Goal: Transaction & Acquisition: Purchase product/service

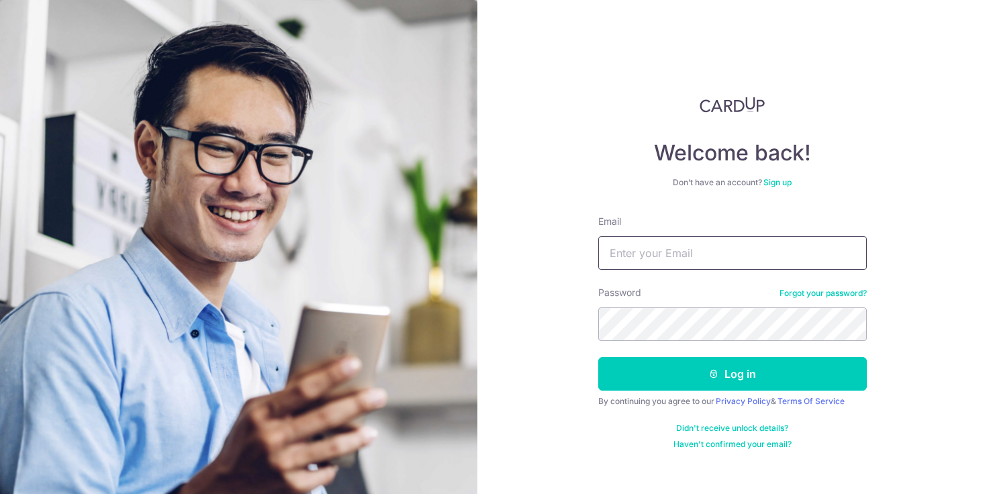
click at [703, 254] on input "Email" at bounding box center [732, 253] width 268 height 34
type input "kennethteh90@gmail.com"
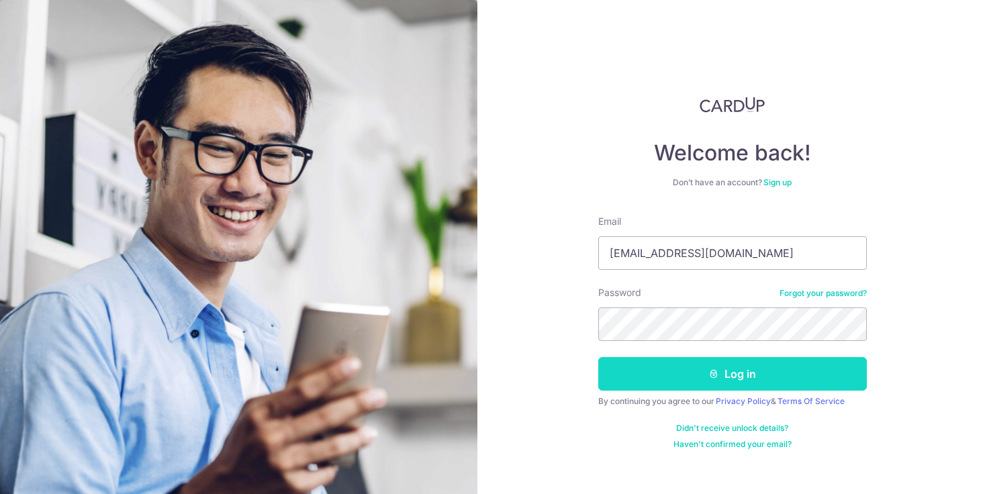
click at [710, 372] on icon "submit" at bounding box center [713, 373] width 11 height 11
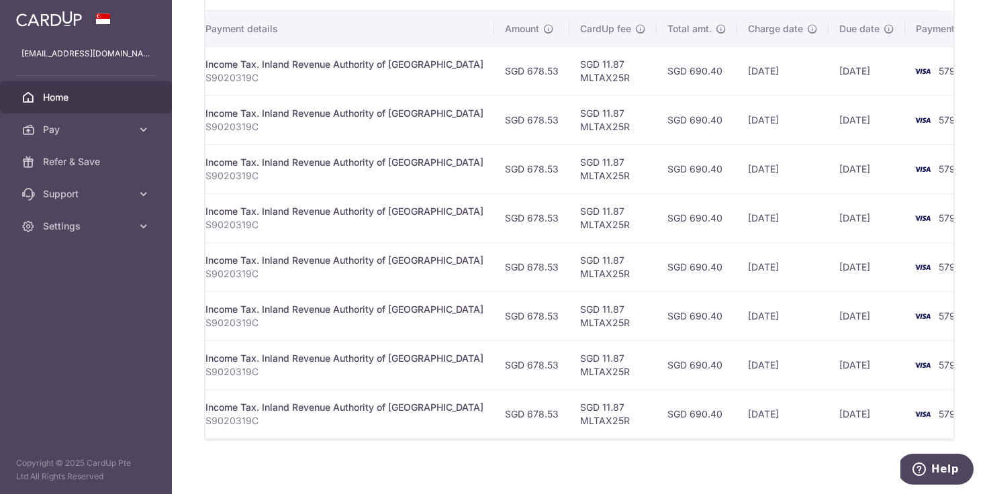
scroll to position [413, 0]
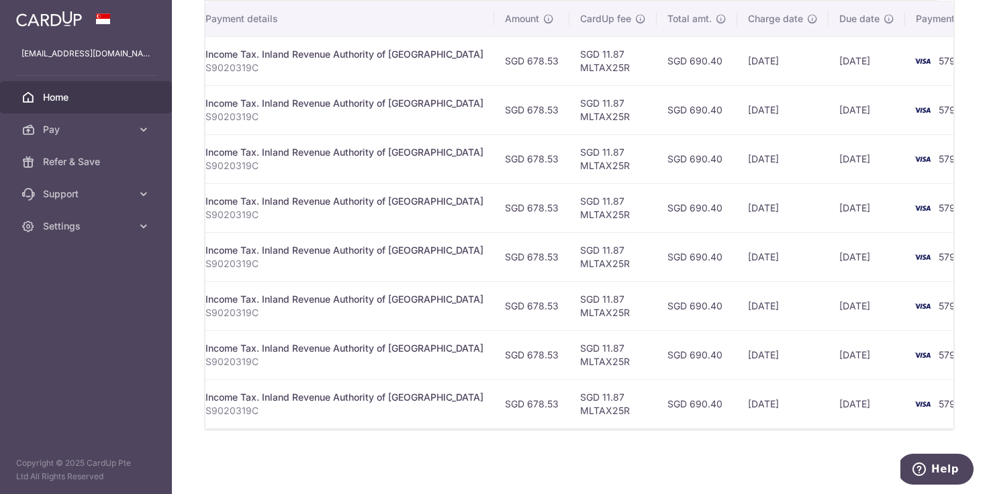
click at [569, 70] on td "SGD 11.87 MLTAX25R" at bounding box center [612, 60] width 87 height 49
copy td "MLTAX25R"
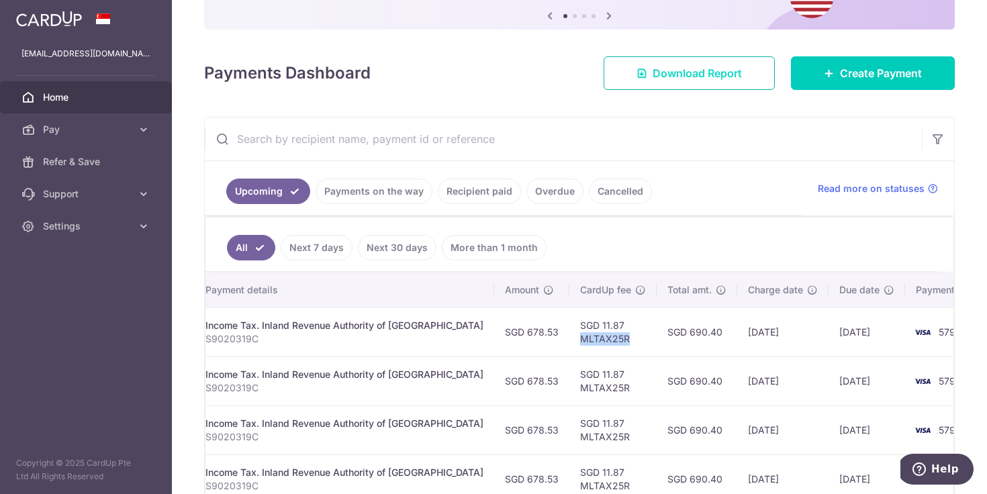
scroll to position [100, 0]
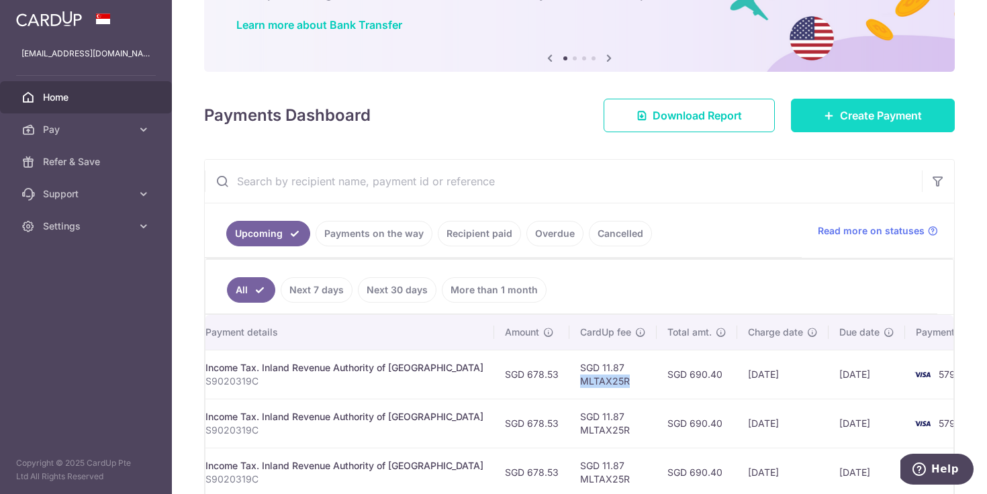
click at [825, 113] on icon at bounding box center [828, 115] width 11 height 11
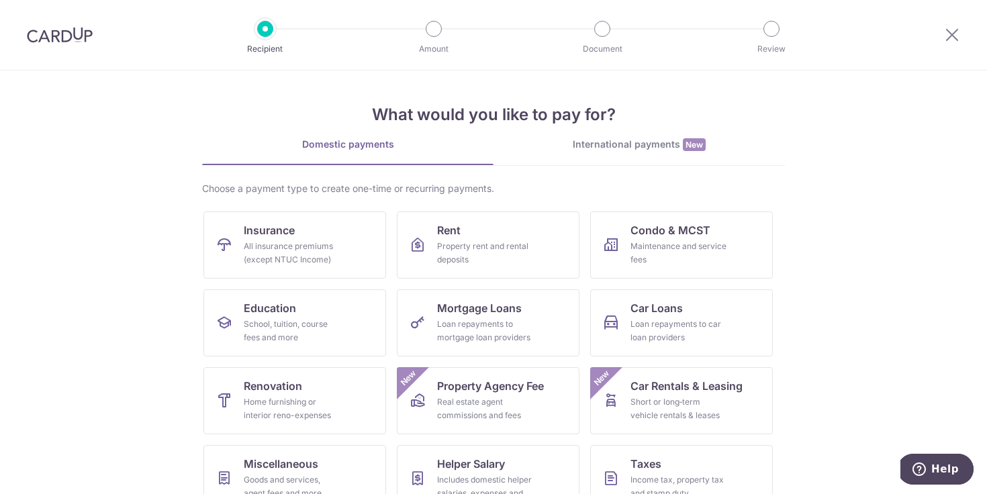
scroll to position [107, 0]
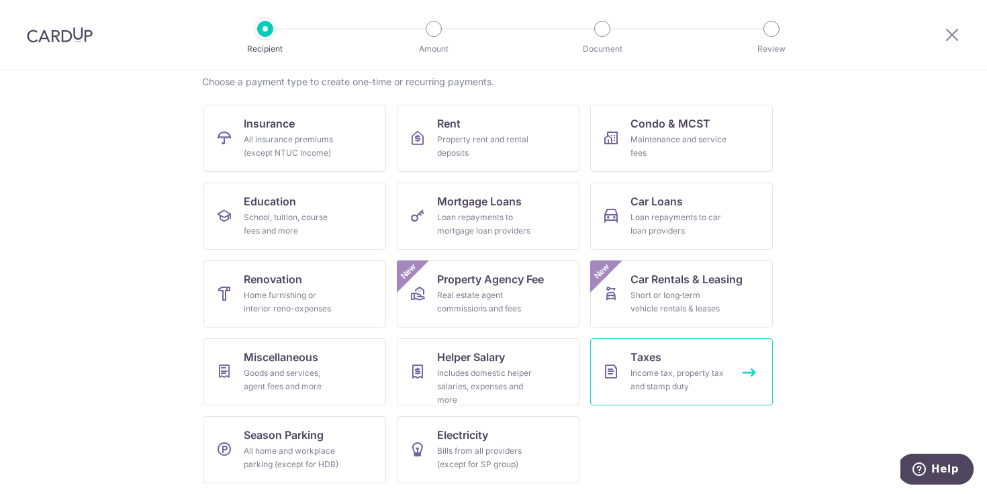
click at [654, 379] on div "Income tax, property tax and stamp duty" at bounding box center [678, 379] width 97 height 27
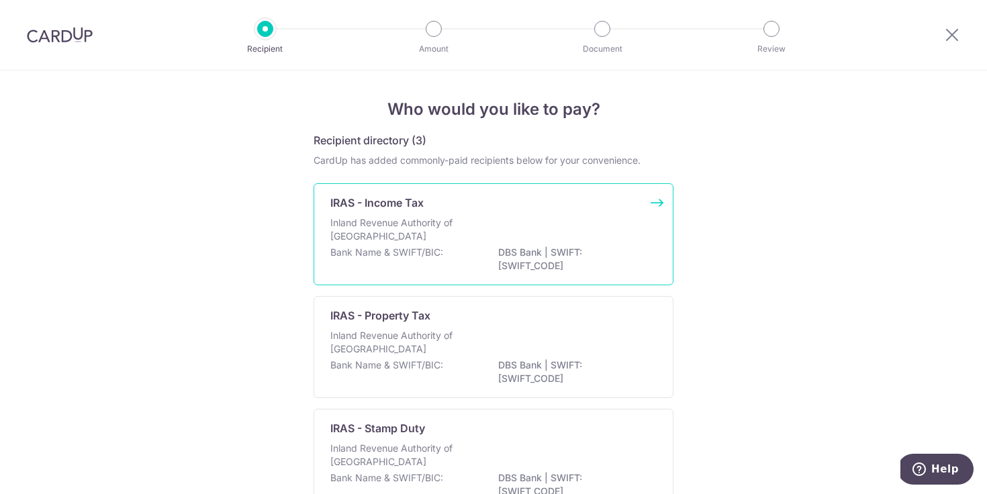
click at [432, 242] on p "Inland Revenue Authority of [GEOGRAPHIC_DATA]" at bounding box center [401, 229] width 142 height 27
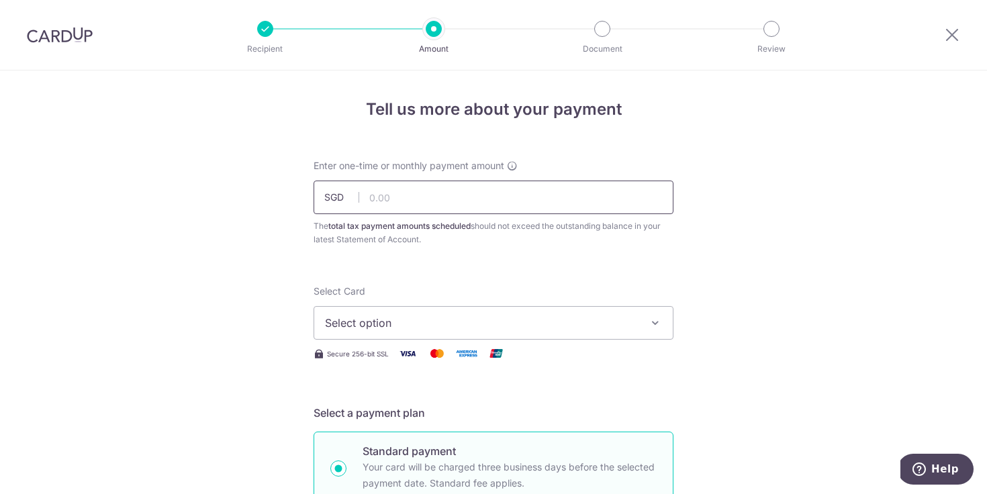
click at [378, 198] on input "text" at bounding box center [493, 198] width 360 height 34
type input "5,428.24"
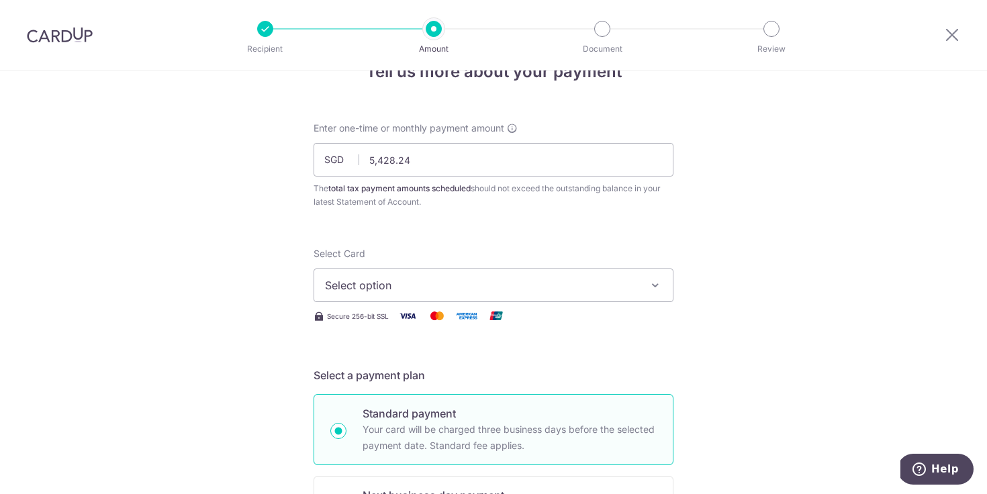
scroll to position [77, 0]
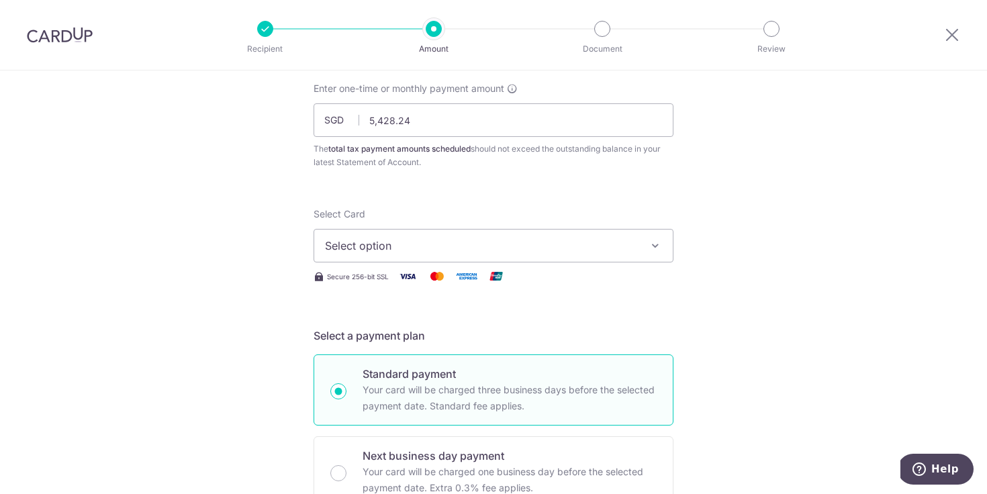
click at [351, 236] on button "Select option" at bounding box center [493, 246] width 360 height 34
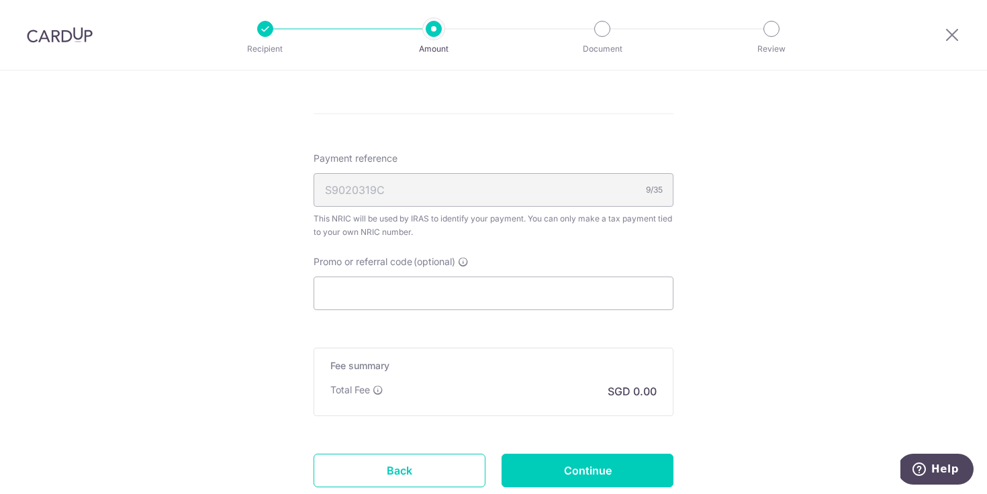
scroll to position [823, 0]
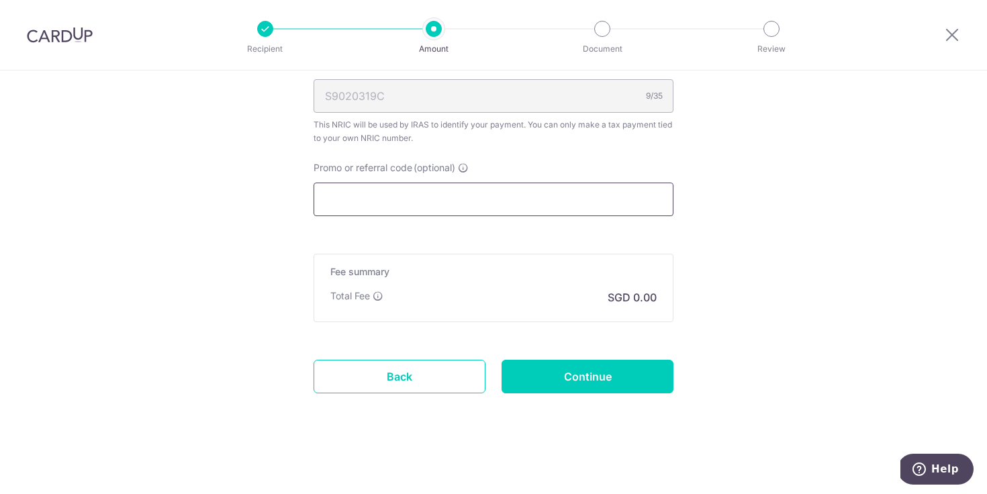
click at [393, 202] on input "Promo or referral code (optional)" at bounding box center [493, 200] width 360 height 34
paste input "MCTAX25"
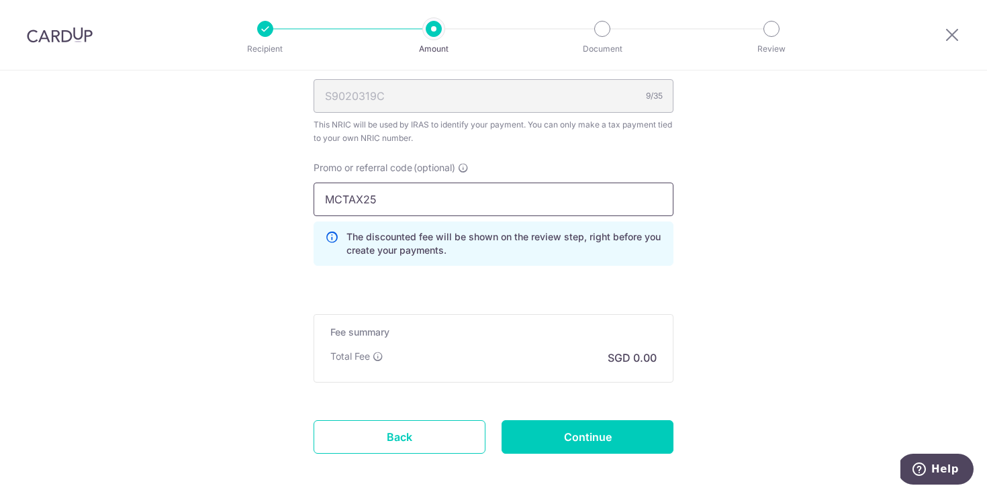
type input "MCTAX25"
click at [308, 248] on div "Promo or referral code (optional) MCTAX25 The discounted fee will be shown on t…" at bounding box center [493, 218] width 376 height 115
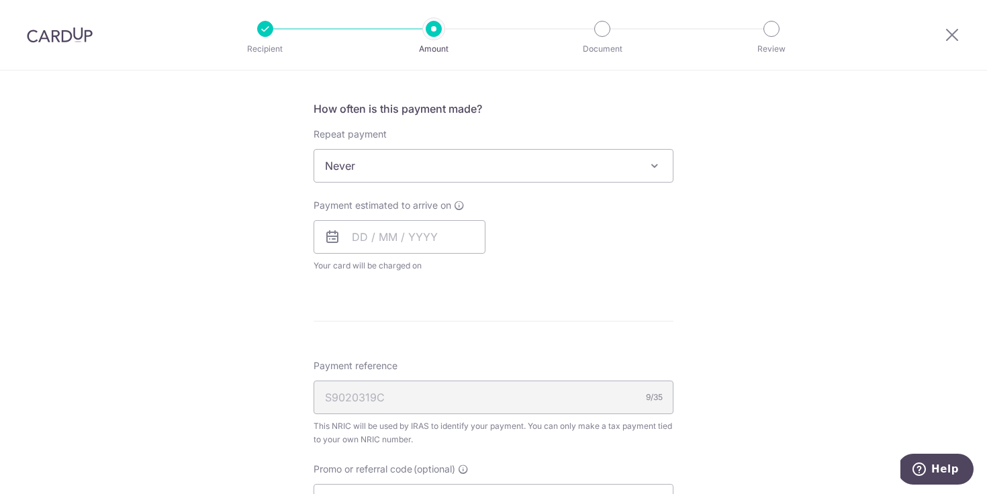
scroll to position [457, 0]
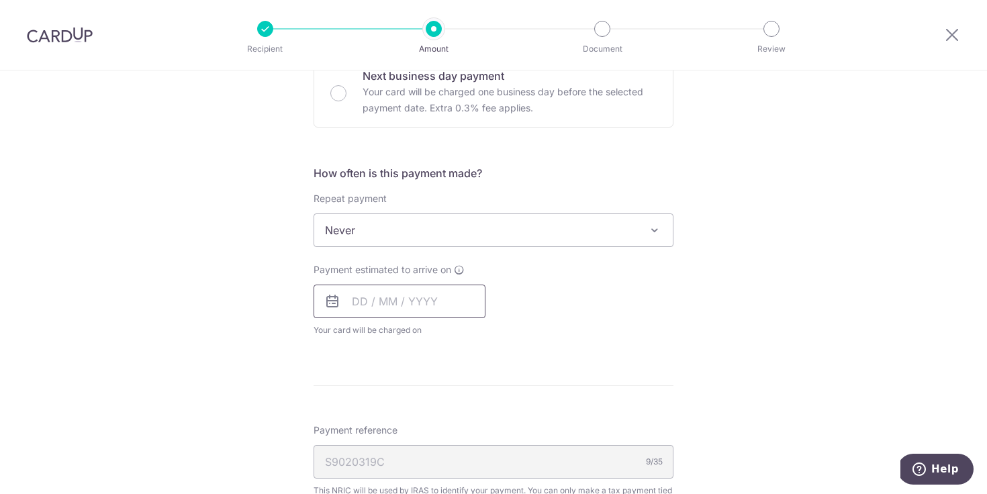
click at [364, 306] on input "text" at bounding box center [399, 302] width 172 height 34
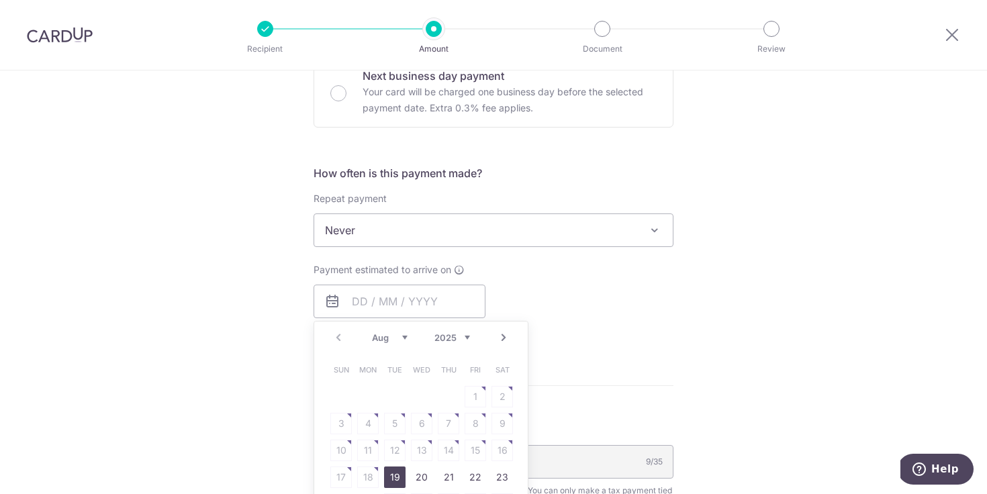
click at [242, 274] on div "Tell us more about your payment Enter one-time or monthly payment amount SGD 5,…" at bounding box center [493, 266] width 987 height 1307
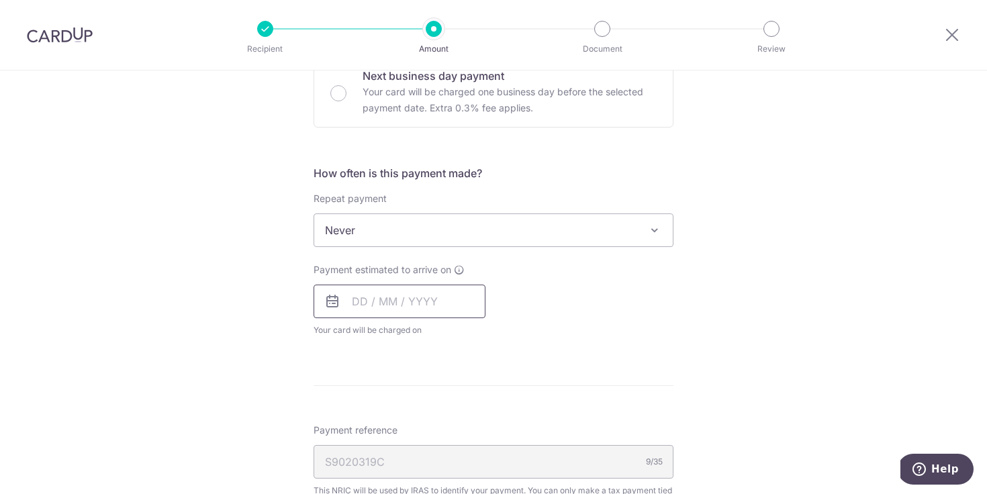
click at [389, 312] on input "text" at bounding box center [399, 302] width 172 height 34
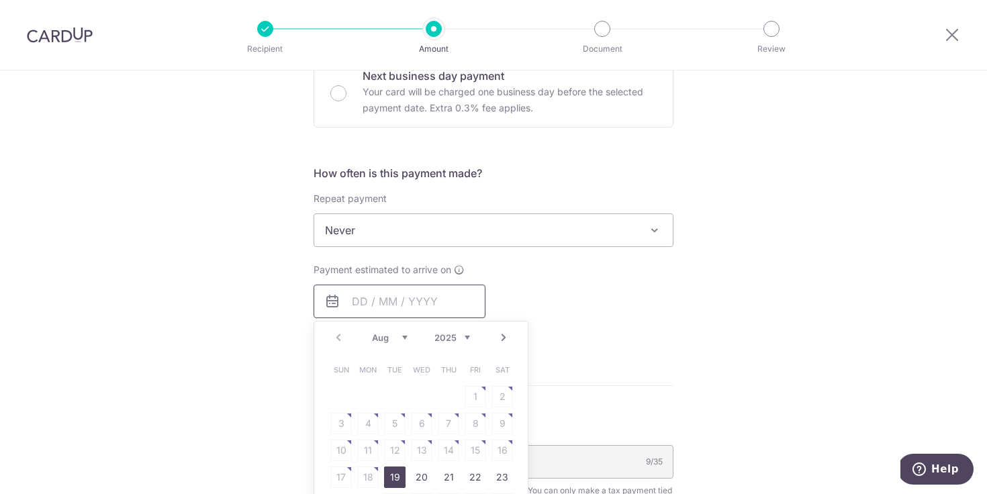
scroll to position [567, 0]
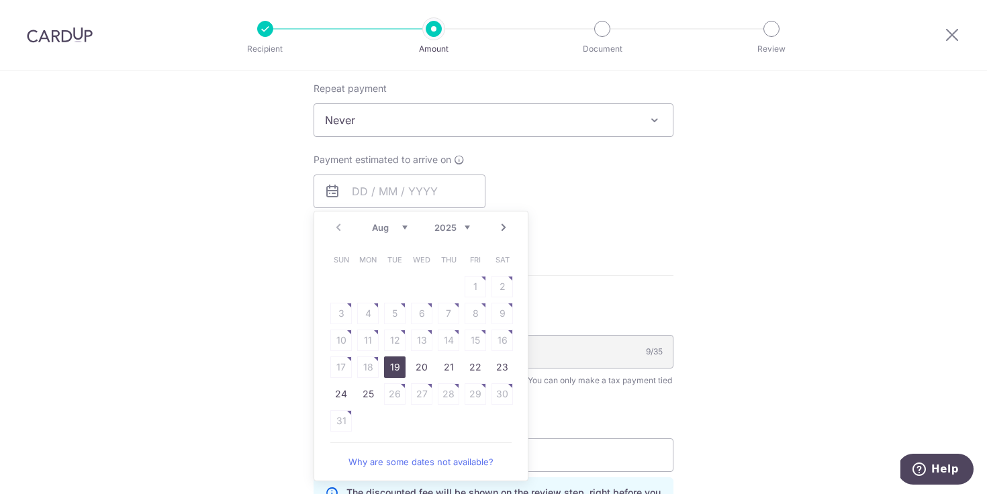
click at [393, 364] on link "19" at bounding box center [394, 366] width 21 height 21
type input "[DATE]"
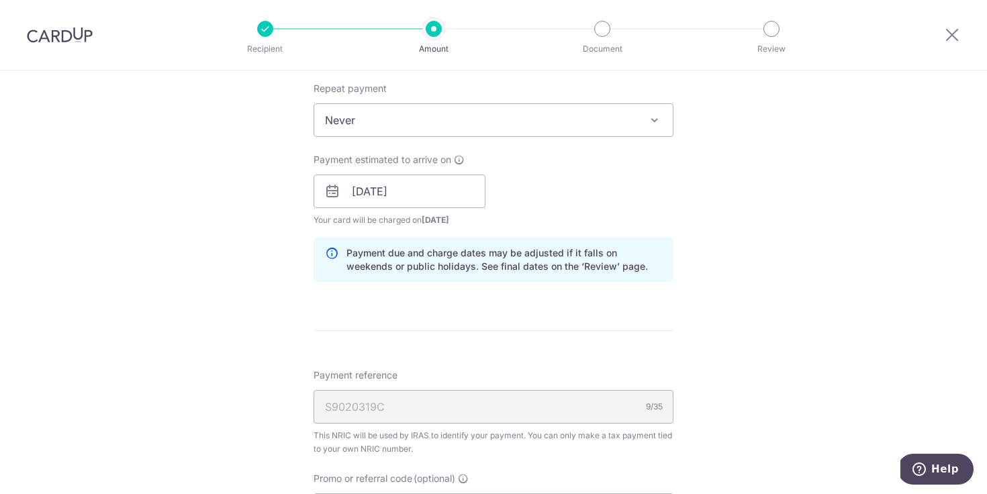
click at [242, 303] on div "Tell us more about your payment Enter one-time or monthly payment amount SGD 5,…" at bounding box center [493, 184] width 987 height 1362
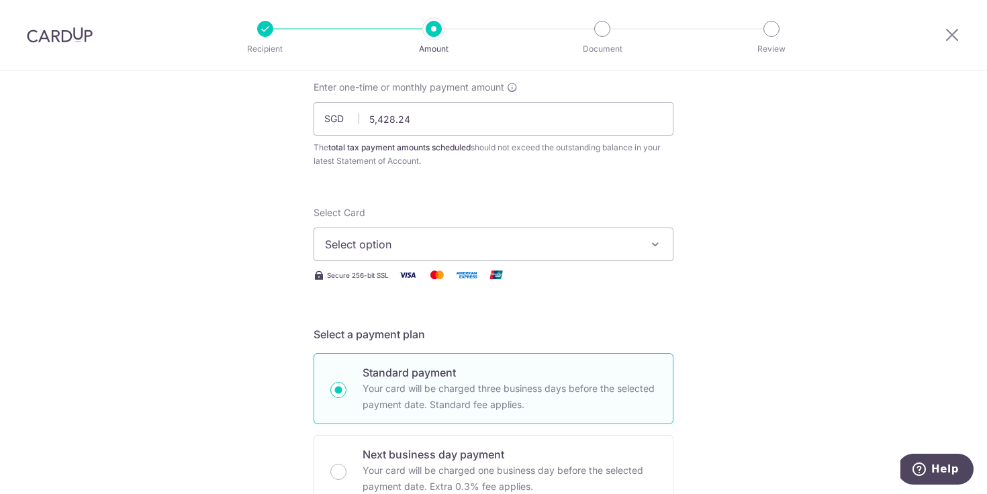
scroll to position [62, 0]
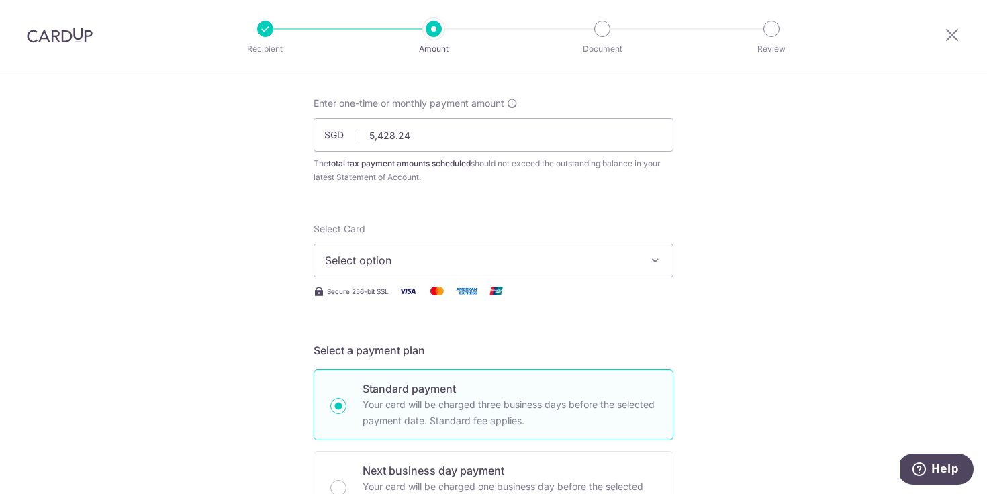
click at [359, 256] on span "Select option" at bounding box center [481, 260] width 313 height 16
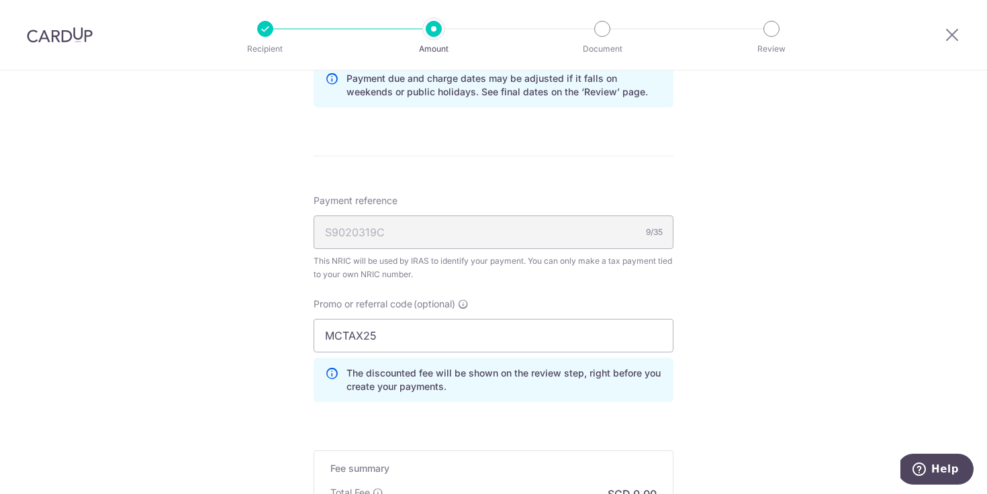
scroll to position [938, 0]
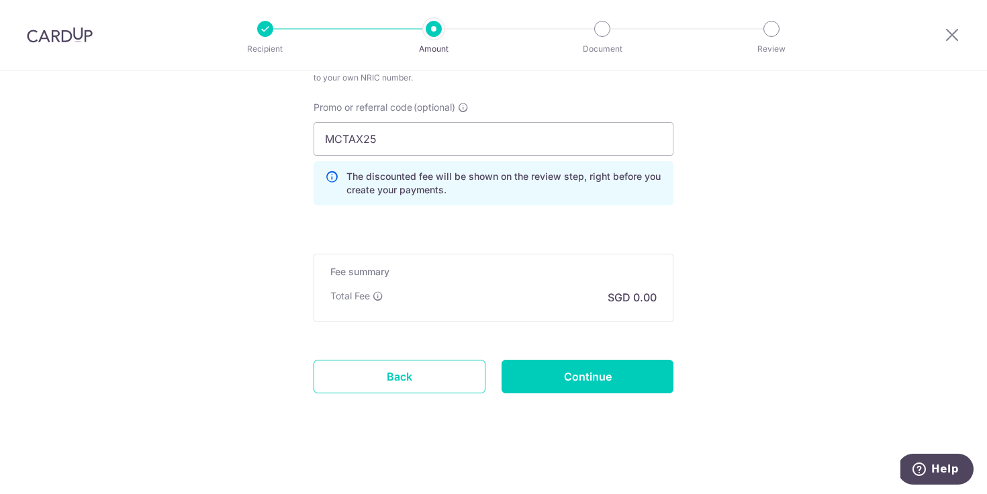
click at [366, 207] on div "Promo or referral code (optional) MCTAX25 The discounted fee will be shown on t…" at bounding box center [493, 158] width 376 height 115
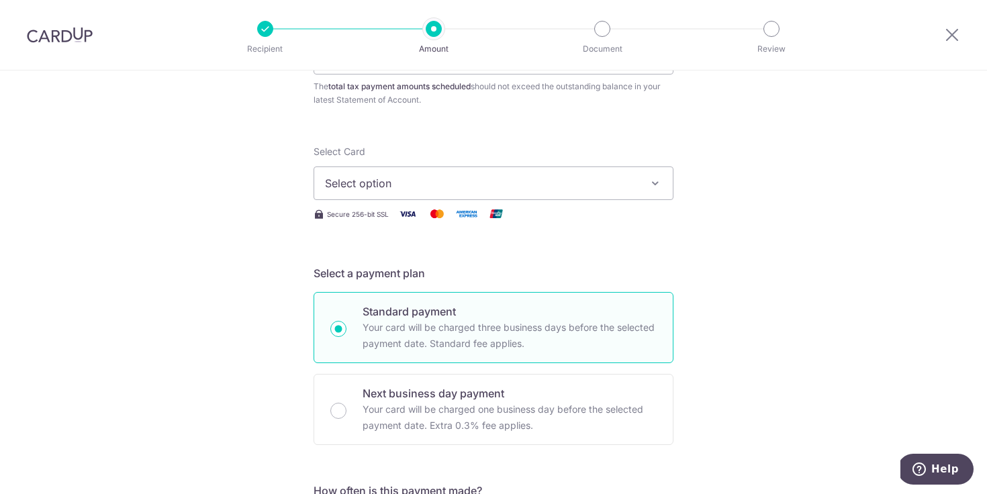
scroll to position [47, 0]
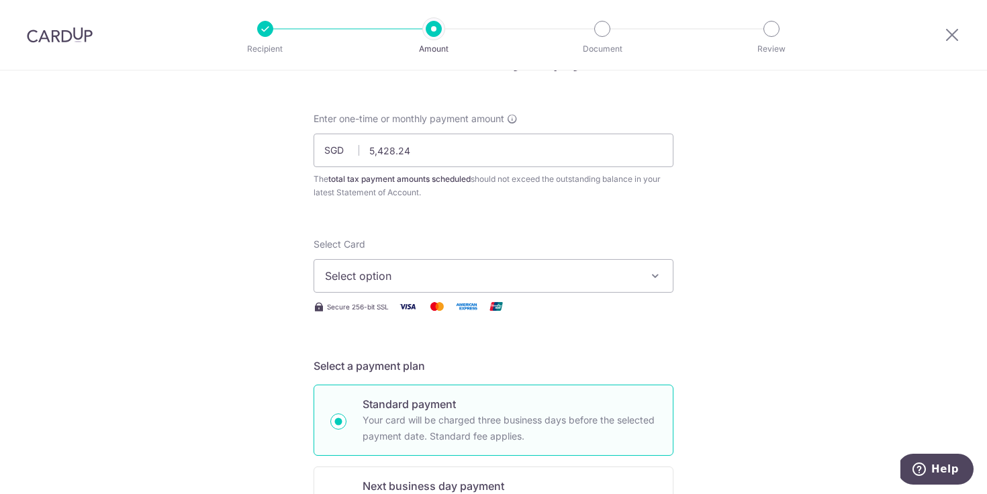
click at [373, 275] on span "Select option" at bounding box center [481, 276] width 313 height 16
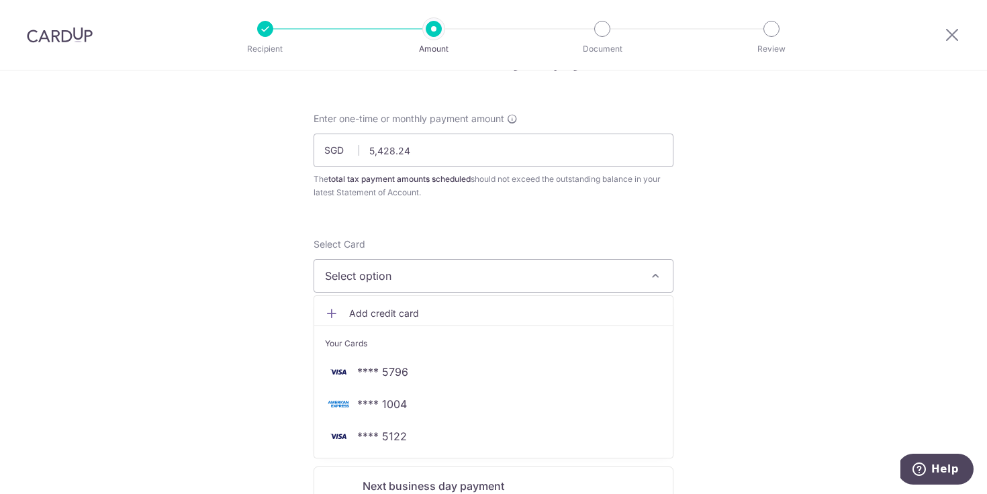
click at [386, 313] on span "Add credit card" at bounding box center [505, 313] width 313 height 13
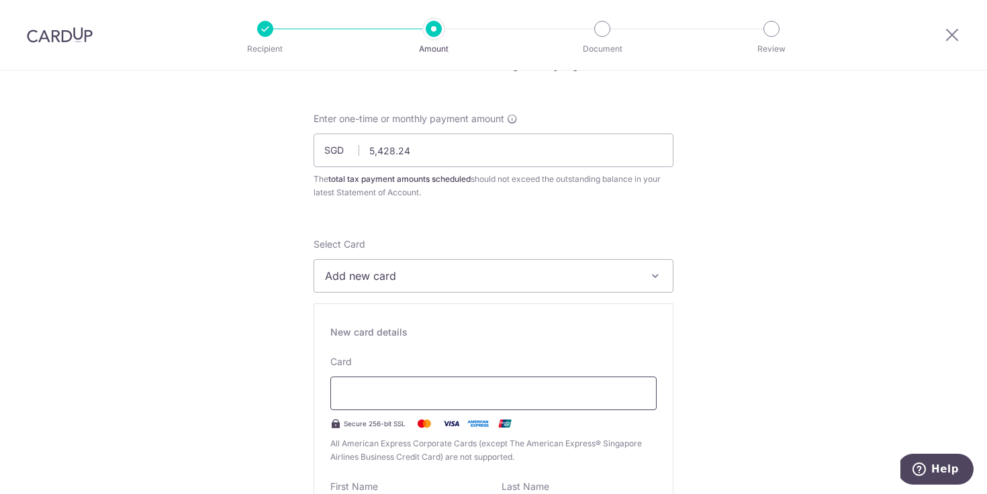
click at [421, 385] on div at bounding box center [493, 394] width 326 height 34
click at [467, 370] on div "Card Secure 256-bit SSL All American Express Corporate Cards (except The Americ…" at bounding box center [493, 409] width 326 height 109
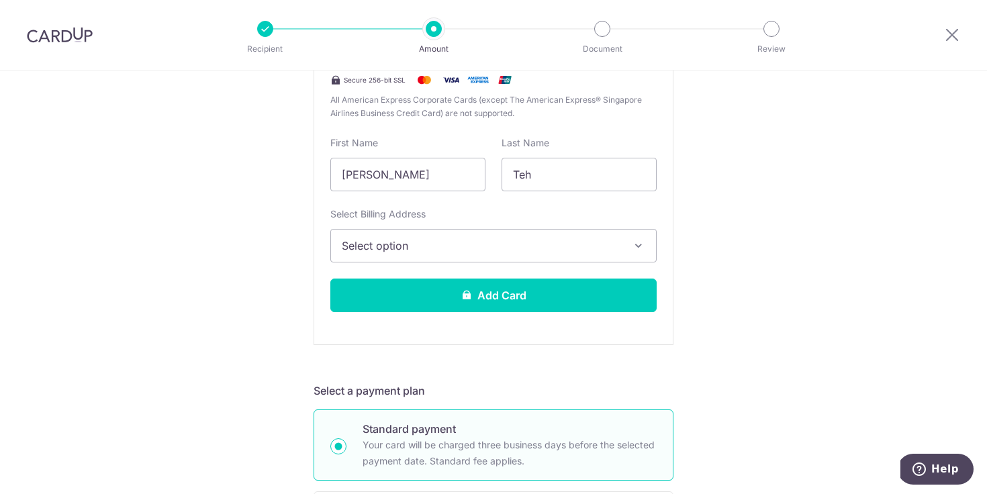
scroll to position [403, 0]
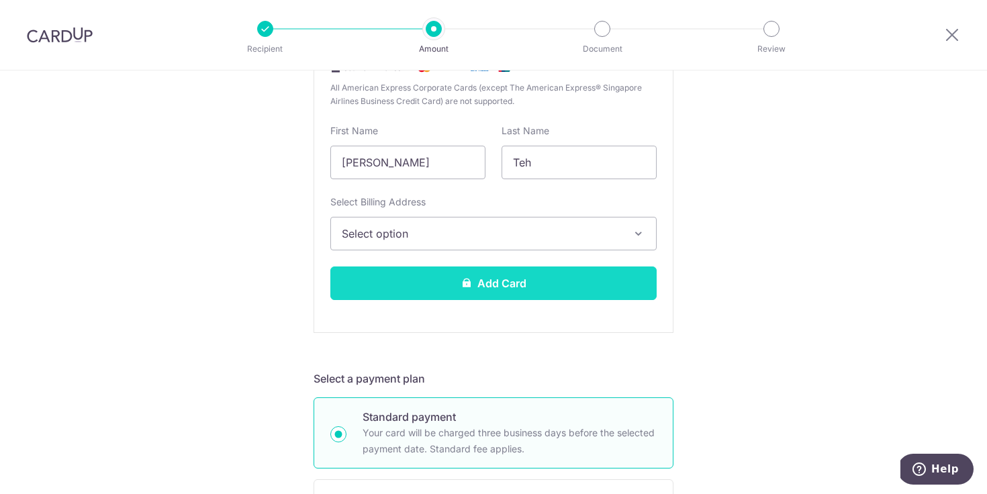
click at [621, 279] on button "Add Card" at bounding box center [493, 283] width 326 height 34
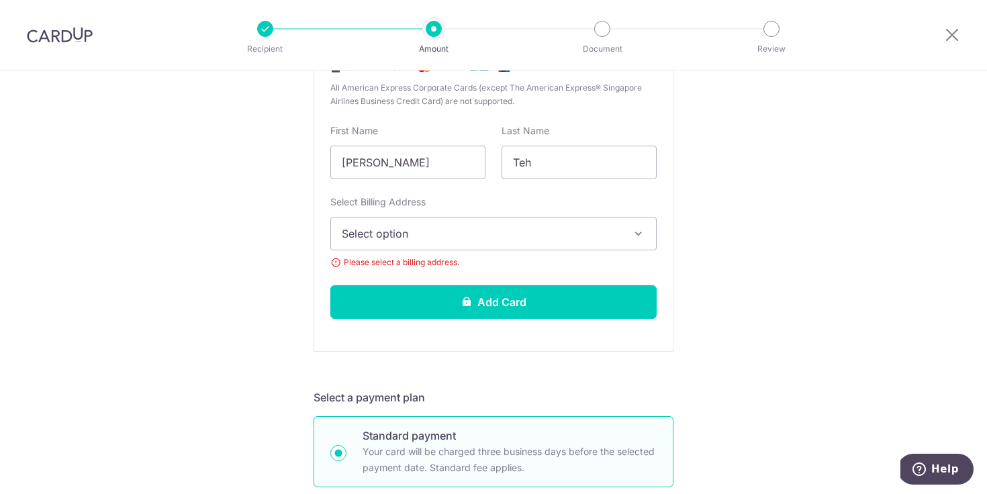
click at [617, 232] on span "Select option" at bounding box center [481, 233] width 279 height 16
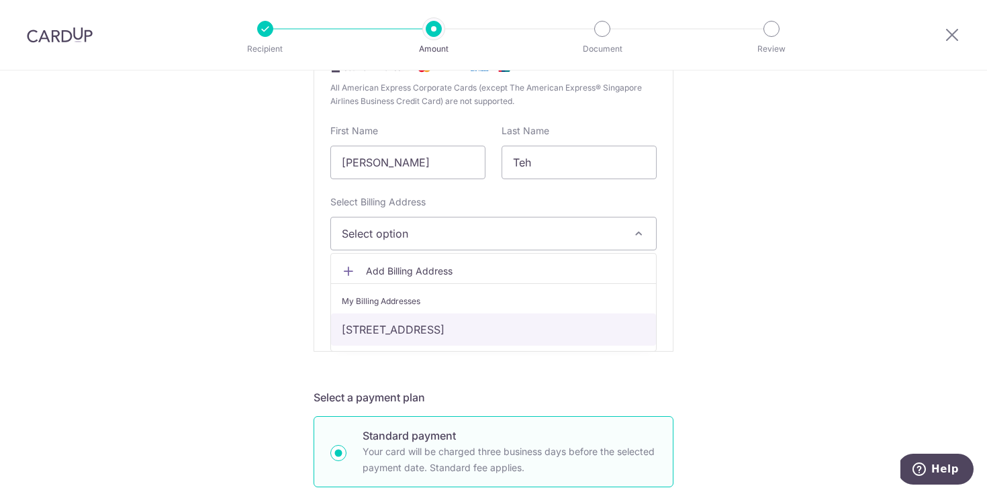
click at [554, 332] on link "9 Bishan St 15, Singapore, Singapore-573909" at bounding box center [493, 329] width 325 height 32
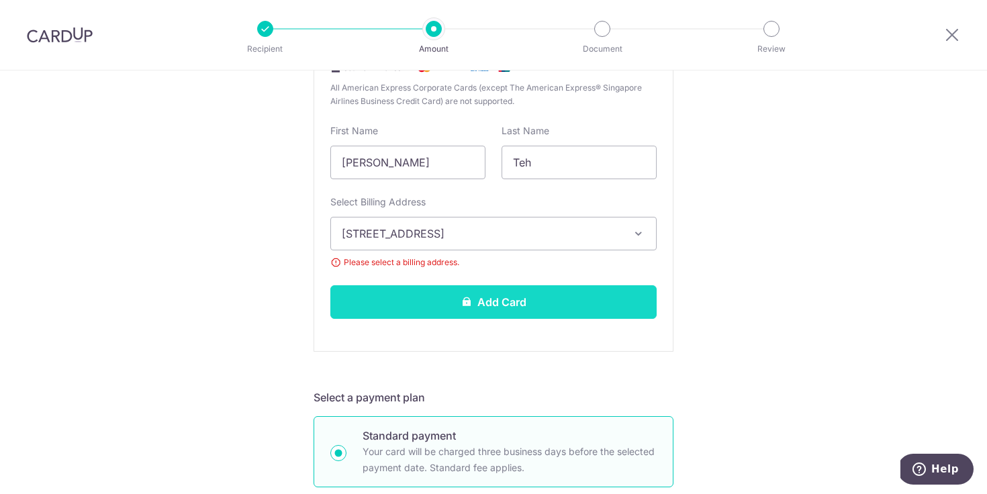
click at [564, 300] on button "Add Card" at bounding box center [493, 302] width 326 height 34
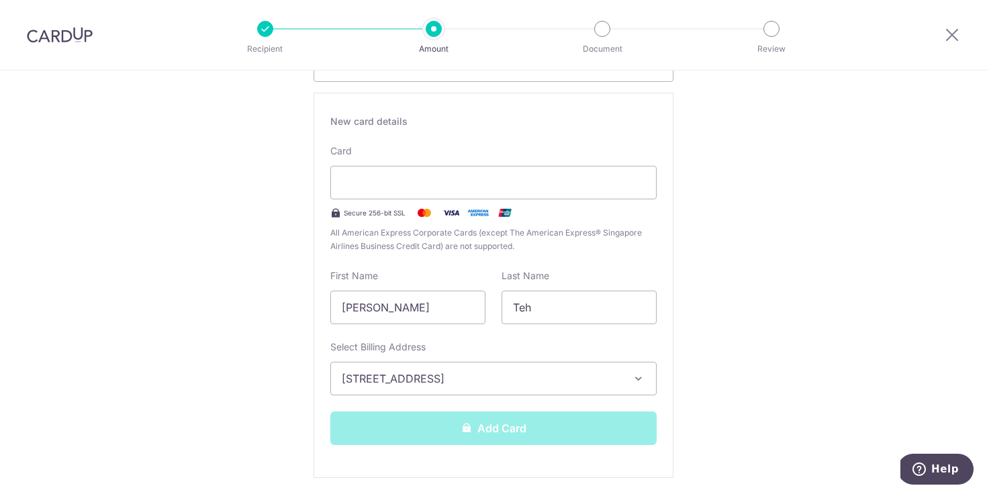
scroll to position [152, 0]
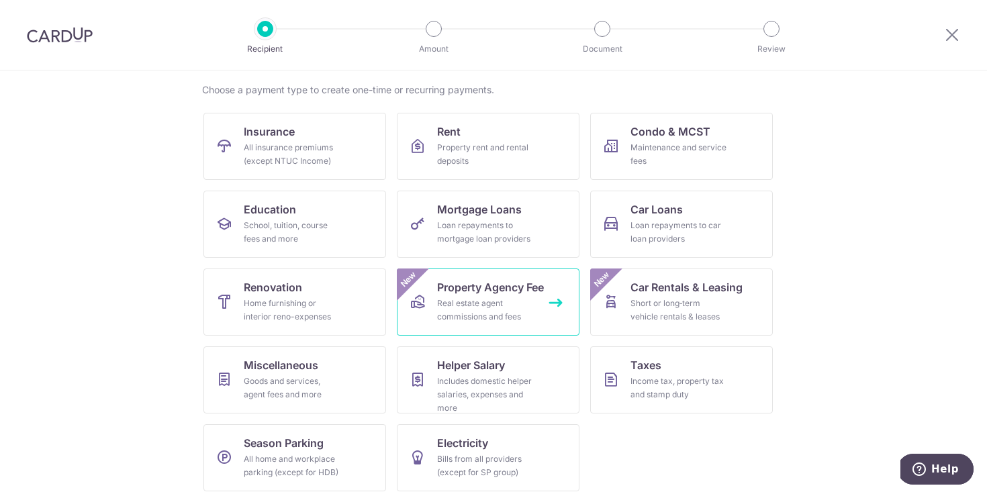
scroll to position [107, 0]
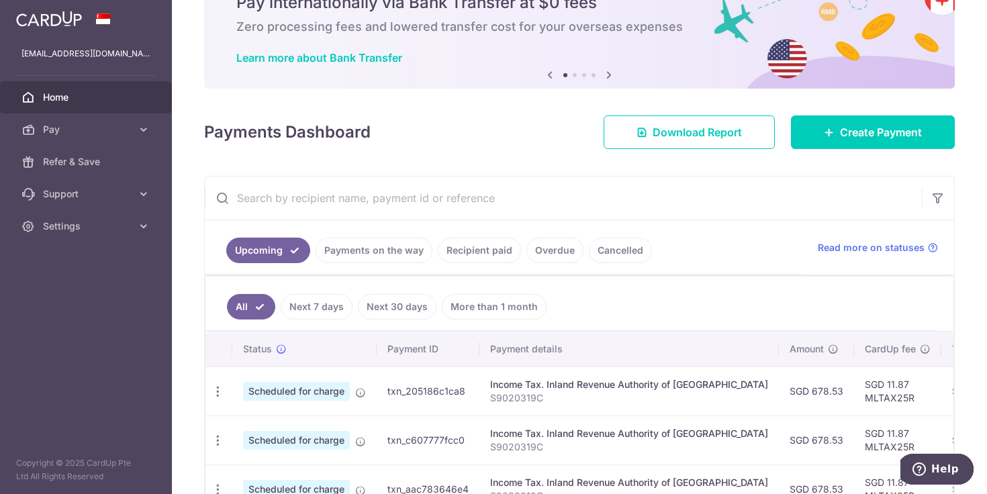
scroll to position [222, 0]
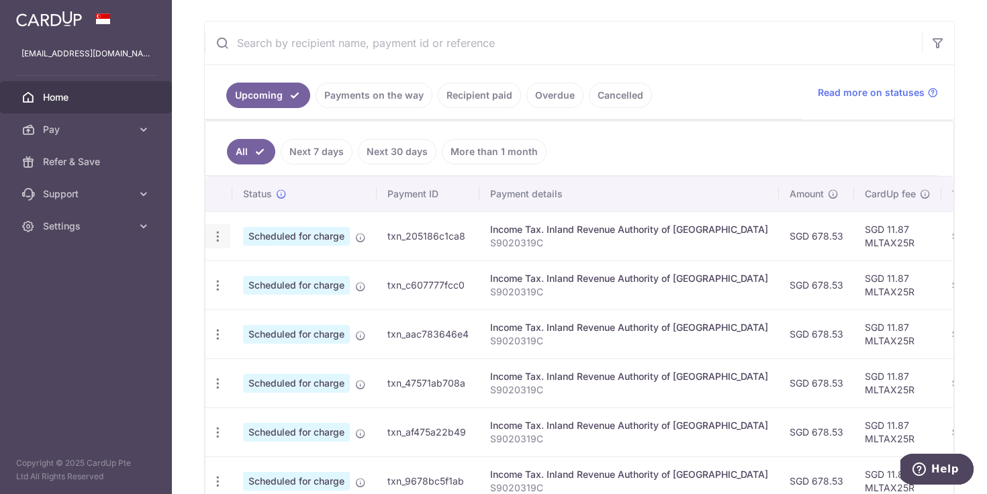
click at [209, 242] on div "Update payment Cancel payment" at bounding box center [217, 236] width 25 height 25
click at [215, 237] on icon "button" at bounding box center [218, 237] width 14 height 14
click at [229, 279] on icon at bounding box center [225, 273] width 16 height 16
radio input "true"
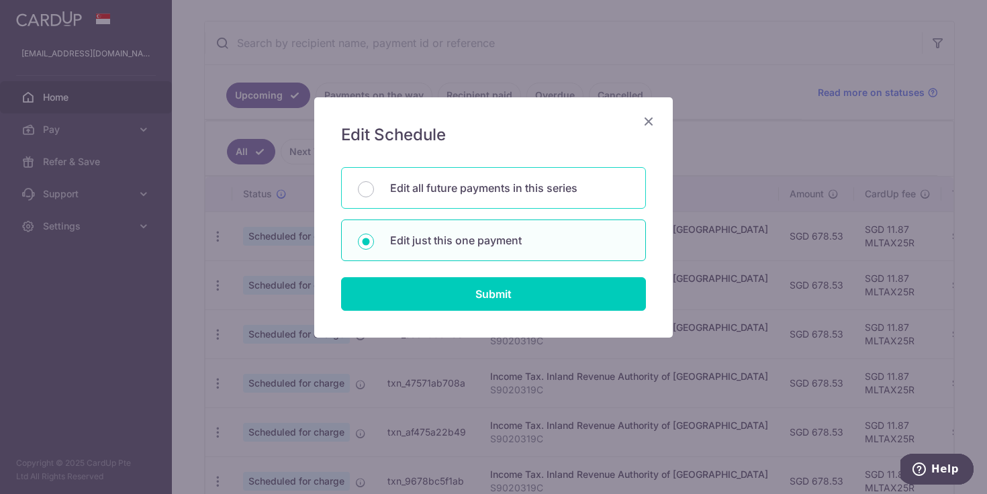
click at [470, 194] on p "Edit all future payments in this series" at bounding box center [509, 188] width 239 height 16
click at [374, 194] on input "Edit all future payments in this series" at bounding box center [366, 189] width 16 height 16
radio input "true"
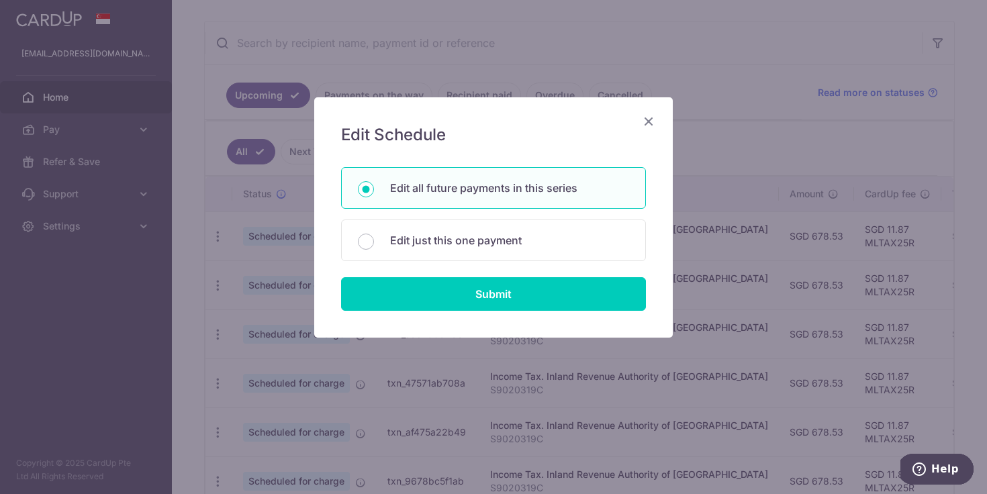
click at [653, 113] on icon "Close" at bounding box center [648, 121] width 16 height 17
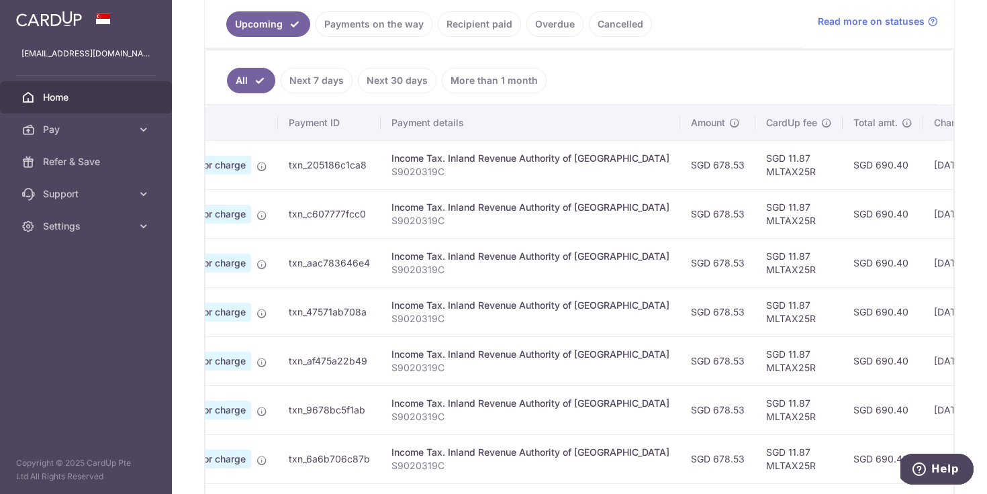
scroll to position [0, 0]
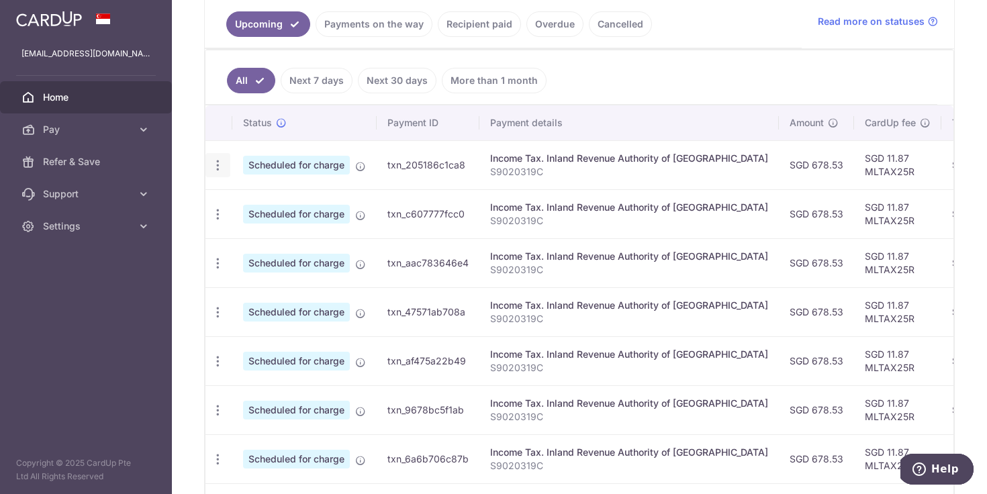
click at [215, 168] on icon "button" at bounding box center [218, 165] width 14 height 14
click at [253, 234] on span "Cancel payment" at bounding box center [289, 235] width 90 height 16
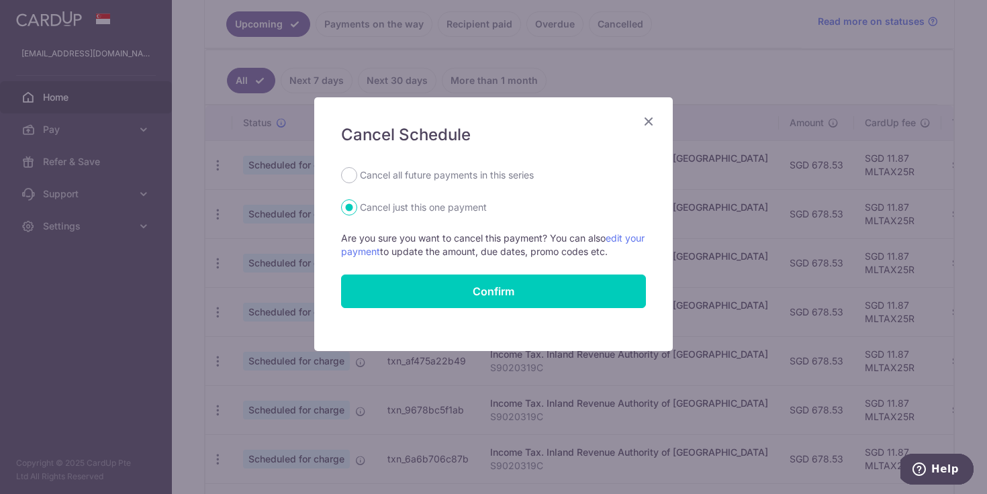
click at [447, 180] on label "Cancel all future payments in this series" at bounding box center [447, 175] width 174 height 16
click at [357, 180] on input "Cancel all future payments in this series" at bounding box center [349, 175] width 16 height 16
radio input "true"
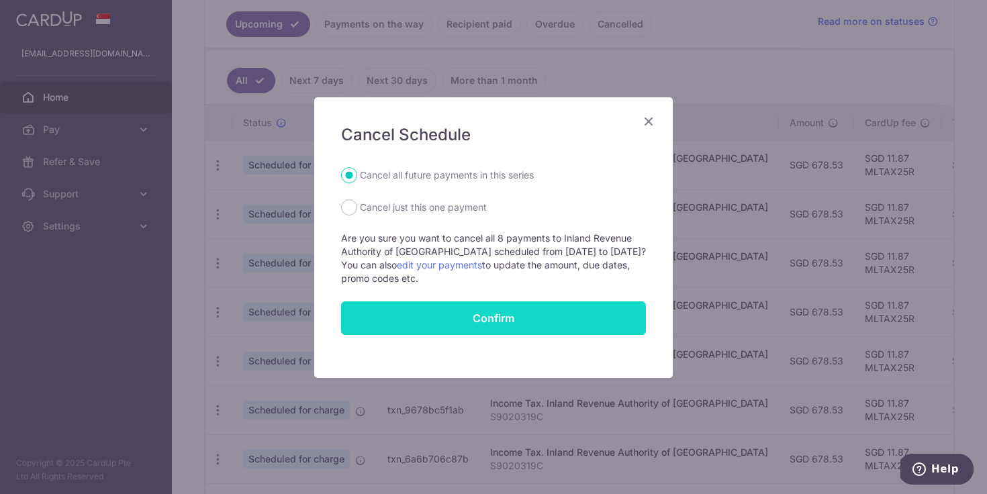
click at [458, 311] on button "Confirm" at bounding box center [493, 318] width 305 height 34
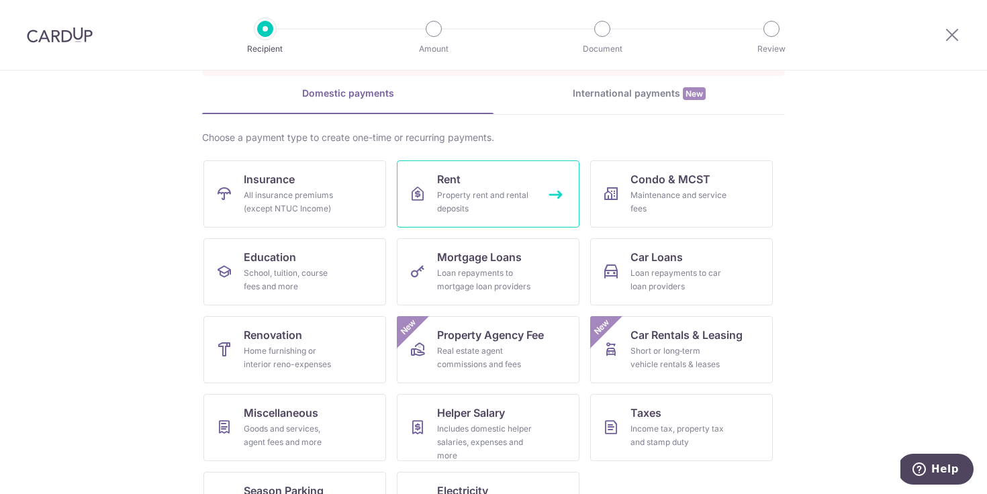
scroll to position [148, 0]
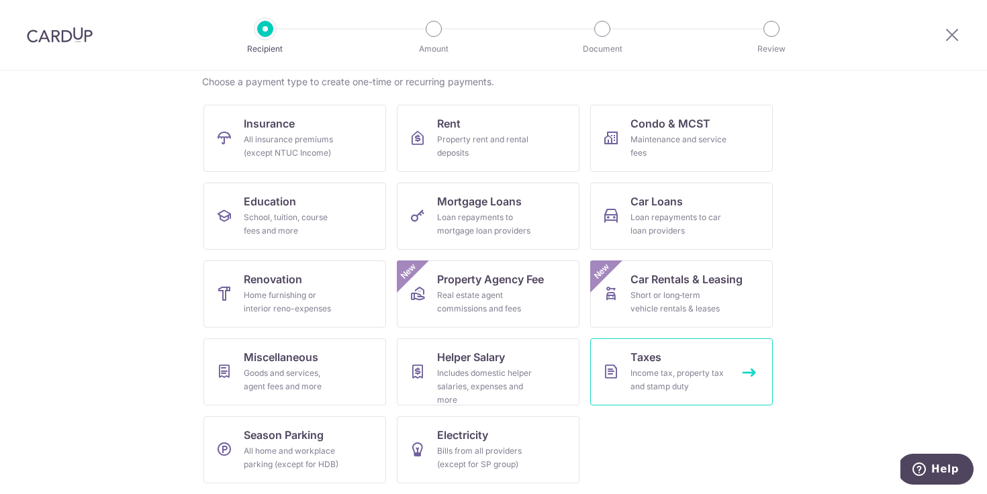
click at [644, 373] on div "Income tax, property tax and stamp duty" at bounding box center [678, 379] width 97 height 27
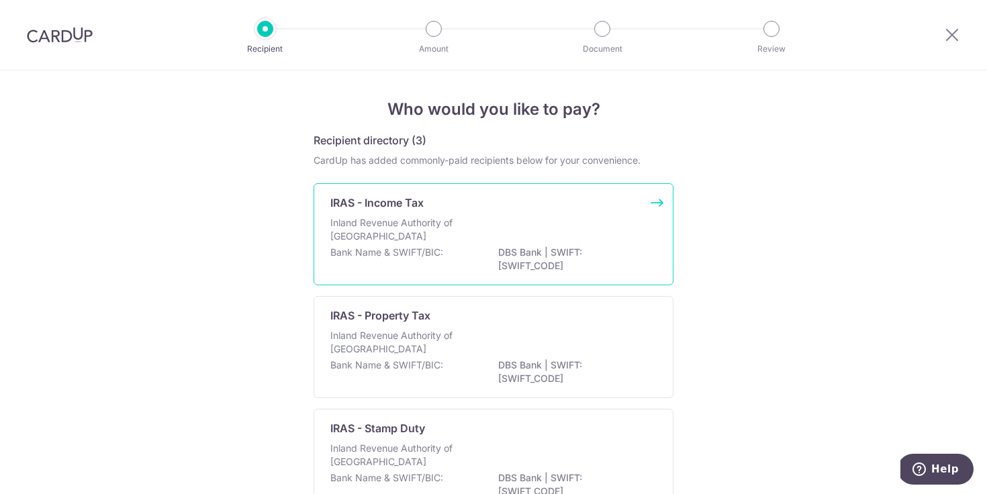
click at [483, 231] on div "Inland Revenue Authority of Singapore" at bounding box center [493, 231] width 326 height 30
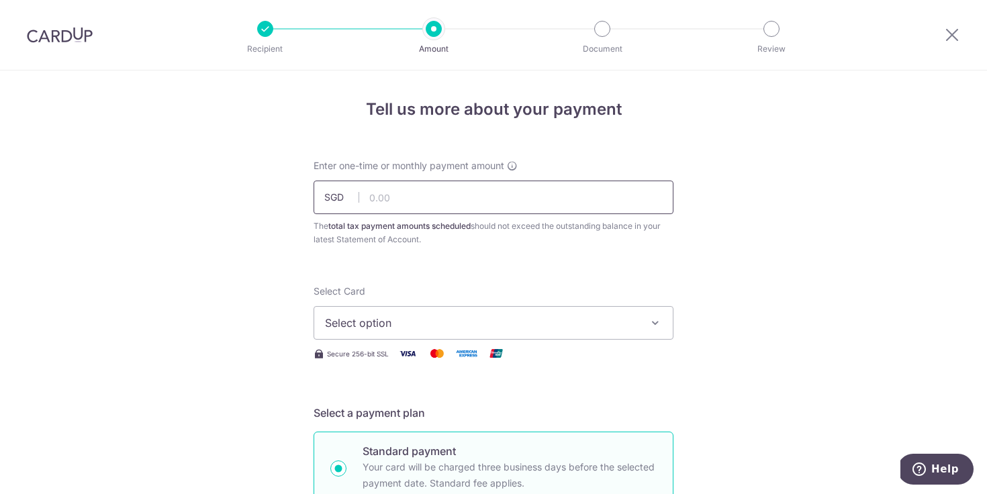
click at [455, 195] on input "text" at bounding box center [493, 198] width 360 height 34
click at [458, 195] on input "5,428.00" at bounding box center [493, 198] width 360 height 34
type input "5,428.24"
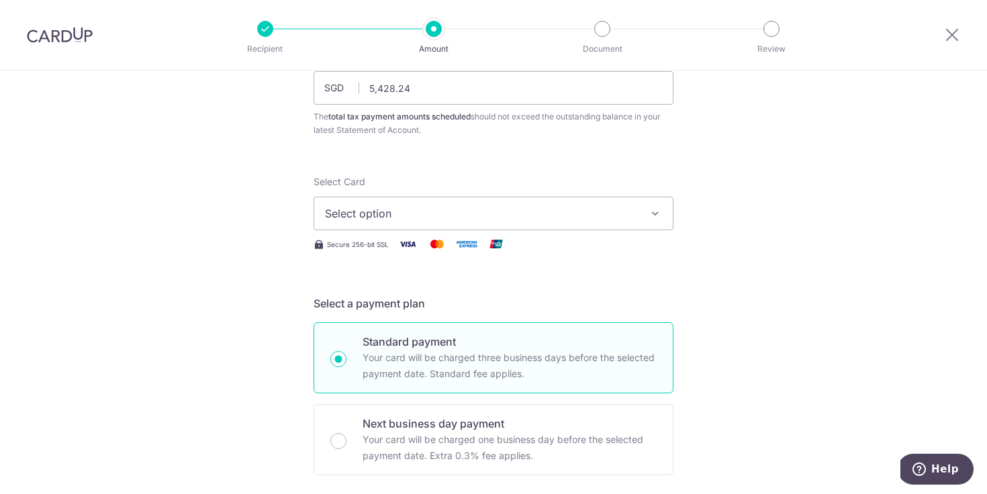
click at [409, 216] on span "Select option" at bounding box center [481, 213] width 313 height 16
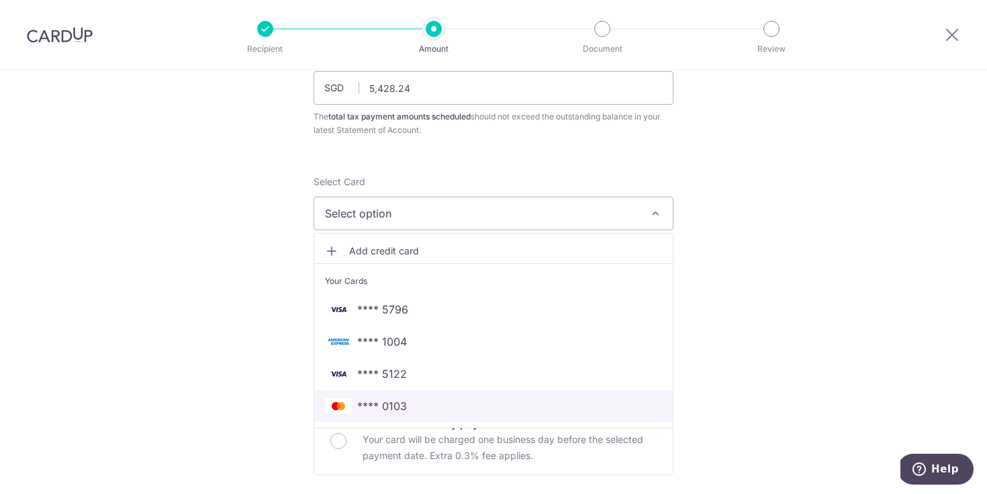
click at [410, 407] on span "**** 0103" at bounding box center [493, 406] width 337 height 16
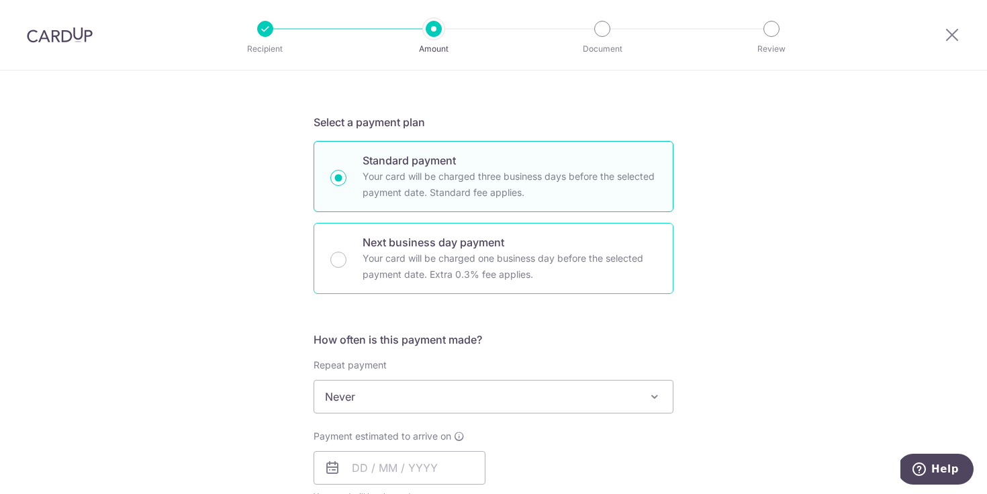
scroll to position [469, 0]
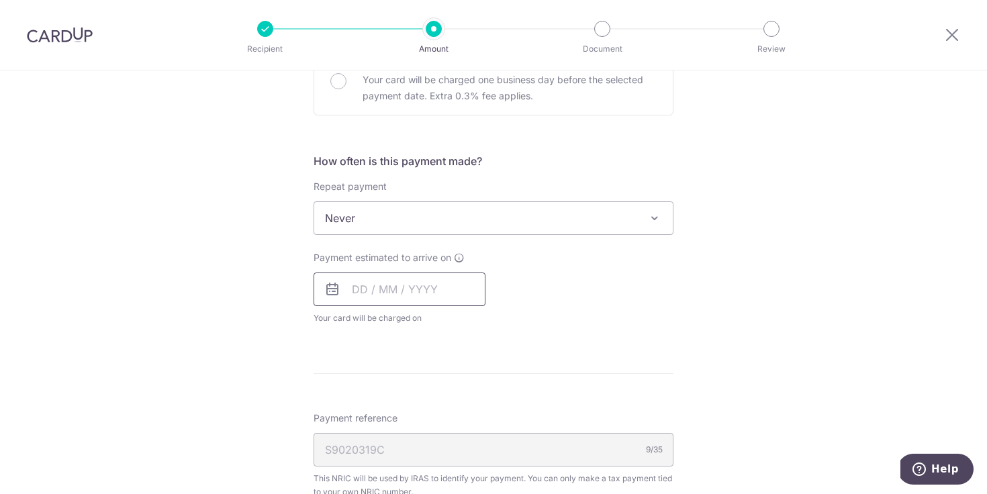
click at [370, 292] on input "text" at bounding box center [399, 289] width 172 height 34
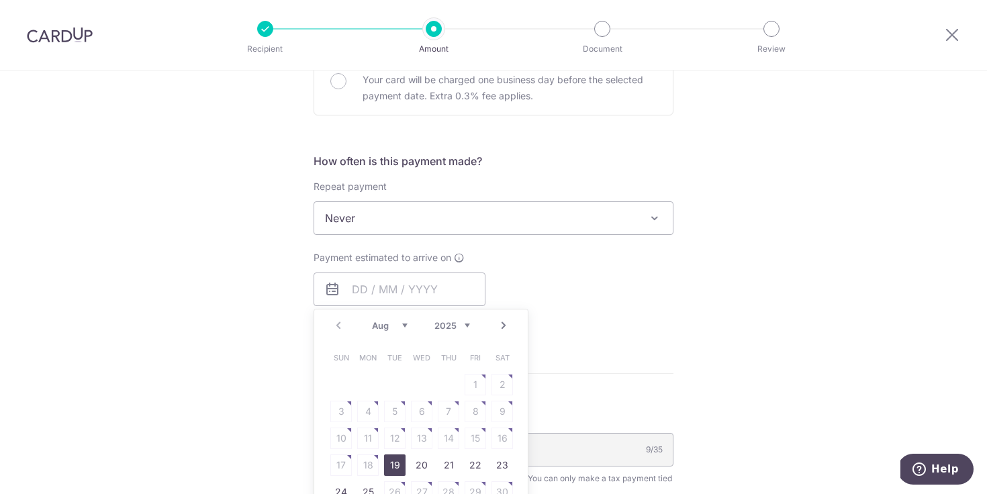
drag, startPoint x: 403, startPoint y: 469, endPoint x: 297, endPoint y: 388, distance: 133.0
click at [403, 468] on link "19" at bounding box center [394, 464] width 21 height 21
type input "[DATE]"
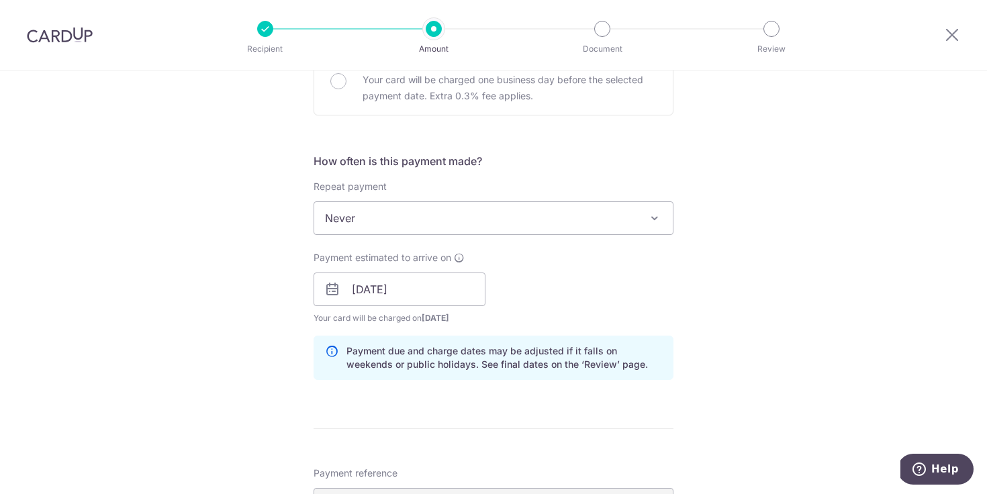
click at [272, 352] on div "Tell us more about your payment Enter one-time or monthly payment amount SGD 5,…" at bounding box center [493, 251] width 987 height 1301
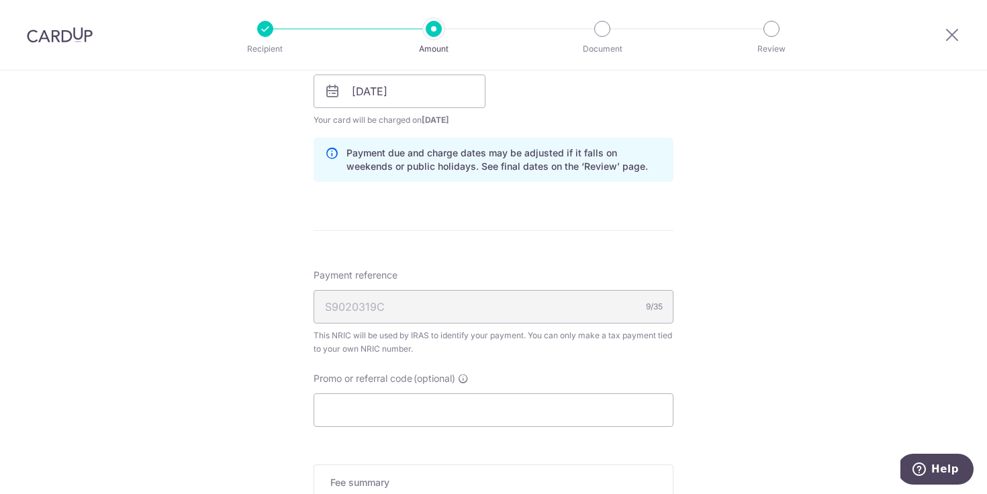
scroll to position [715, 0]
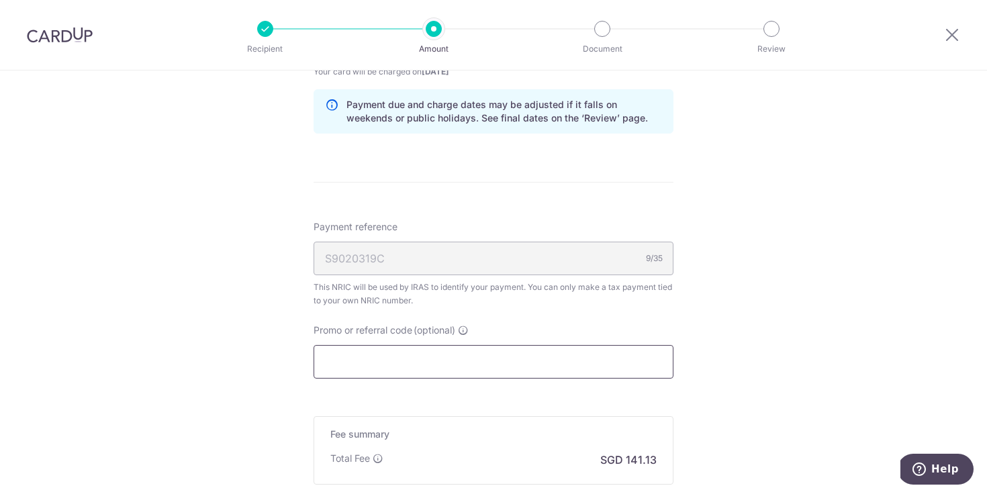
click at [364, 364] on input "Promo or referral code (optional)" at bounding box center [493, 362] width 360 height 34
paste input "MCTAX25"
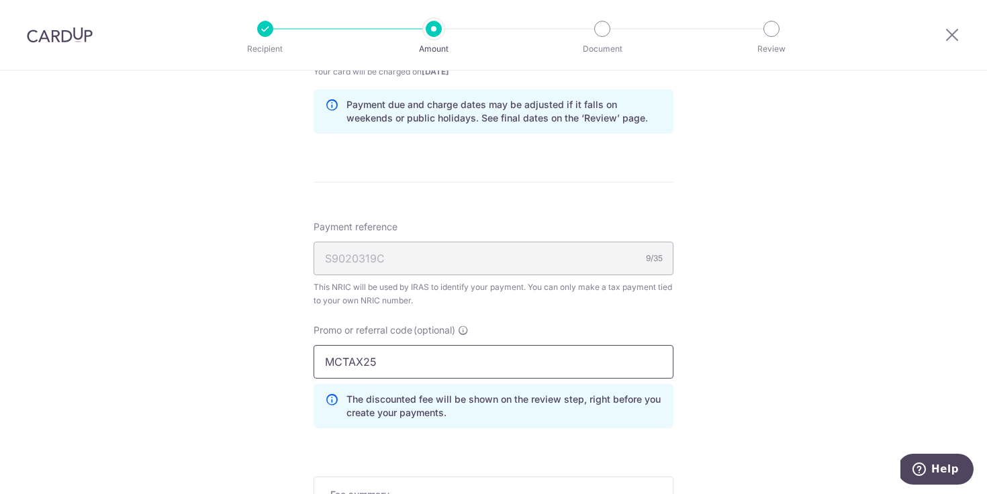
type input "MCTAX25"
click at [699, 315] on div "Tell us more about your payment Enter one-time or monthly payment amount SGD 5,…" at bounding box center [493, 36] width 987 height 1362
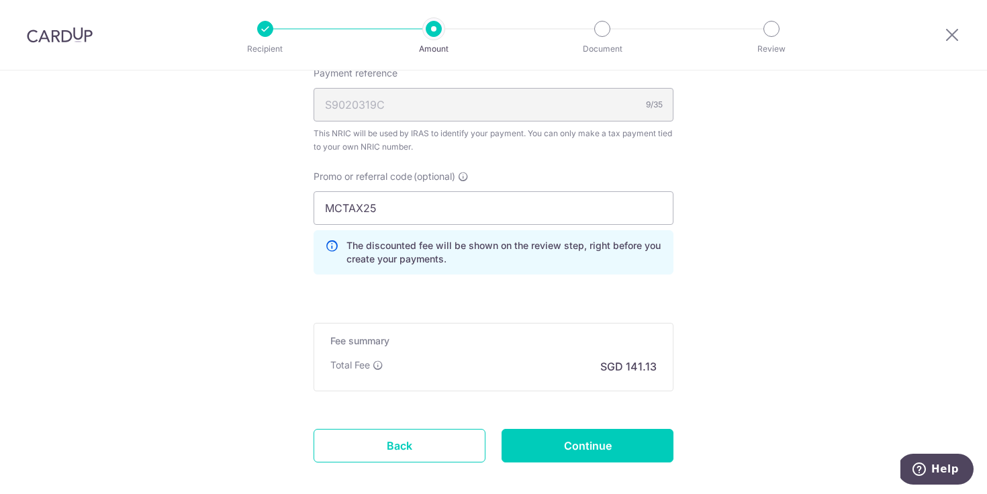
scroll to position [925, 0]
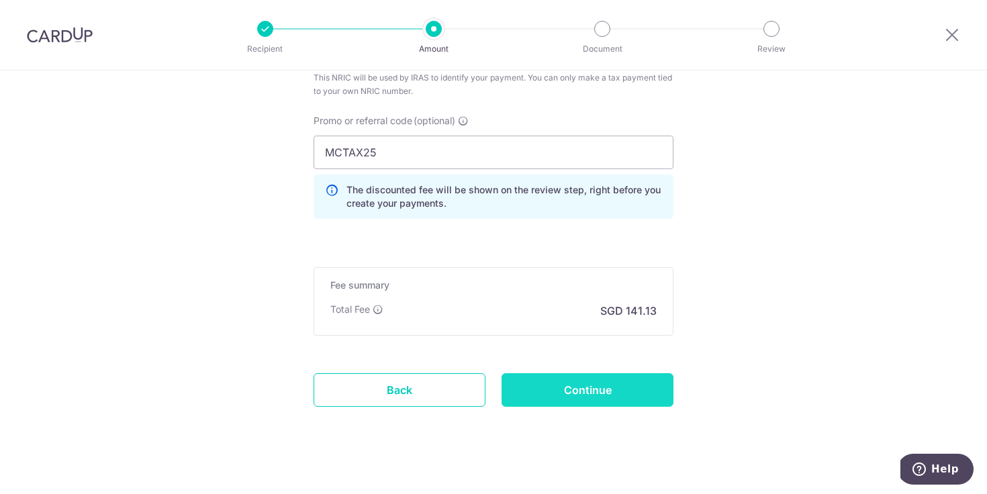
click at [632, 384] on input "Continue" at bounding box center [587, 390] width 172 height 34
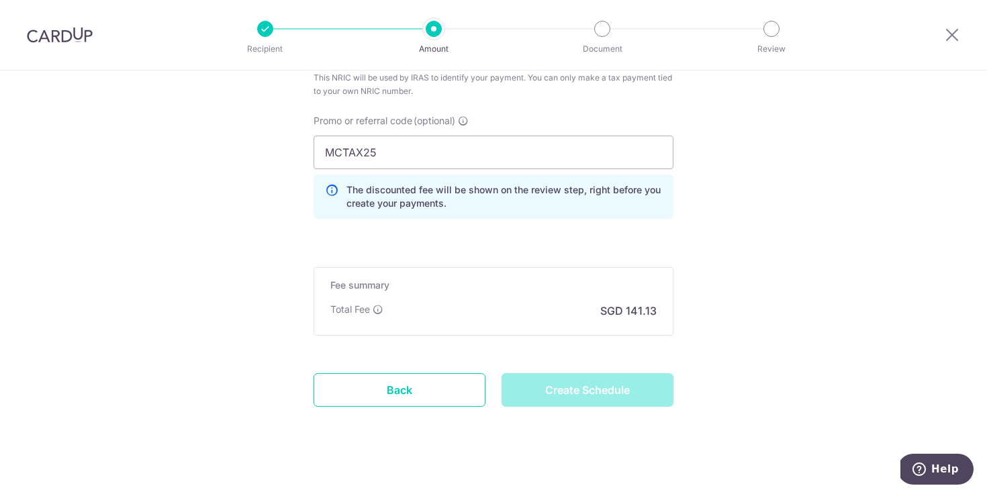
type input "Create Schedule"
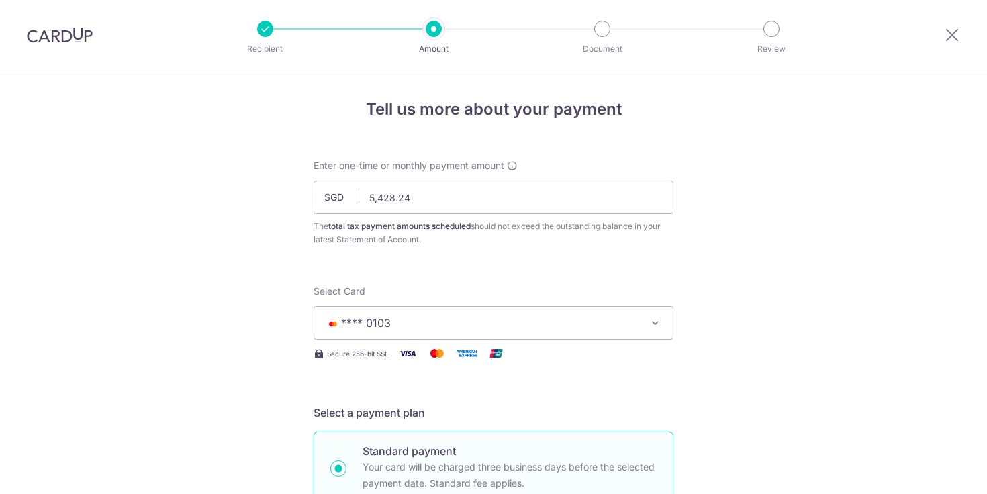
scroll to position [957, 0]
